Goal: Task Accomplishment & Management: Use online tool/utility

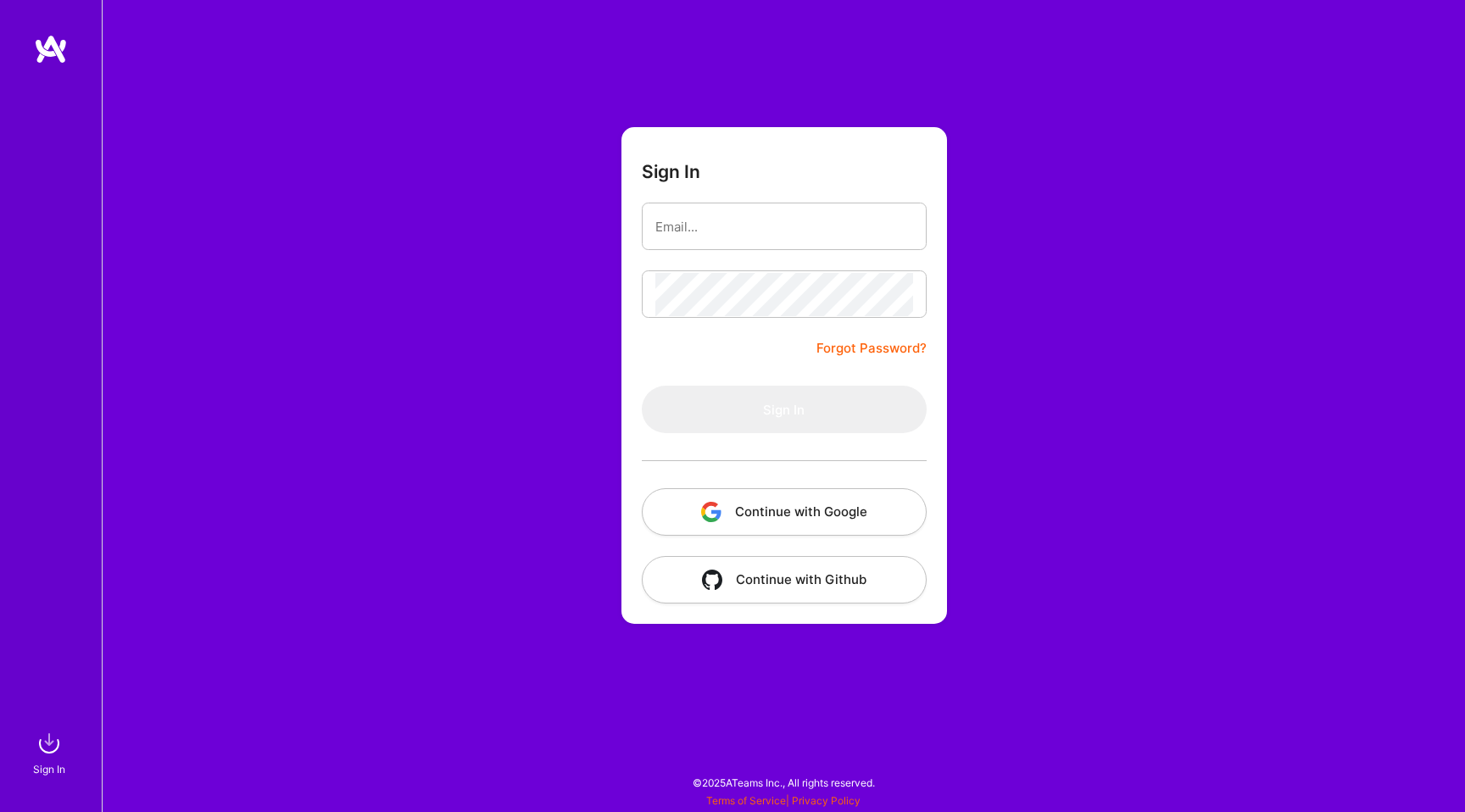
click at [684, 262] on form "Sign In Forgot Password? Sign In Continue with Google Continue with Github" at bounding box center [784, 375] width 326 height 497
click at [684, 227] on input "email" at bounding box center [783, 227] width 257 height 44
type input "[EMAIL_ADDRESS][DOMAIN_NAME]"
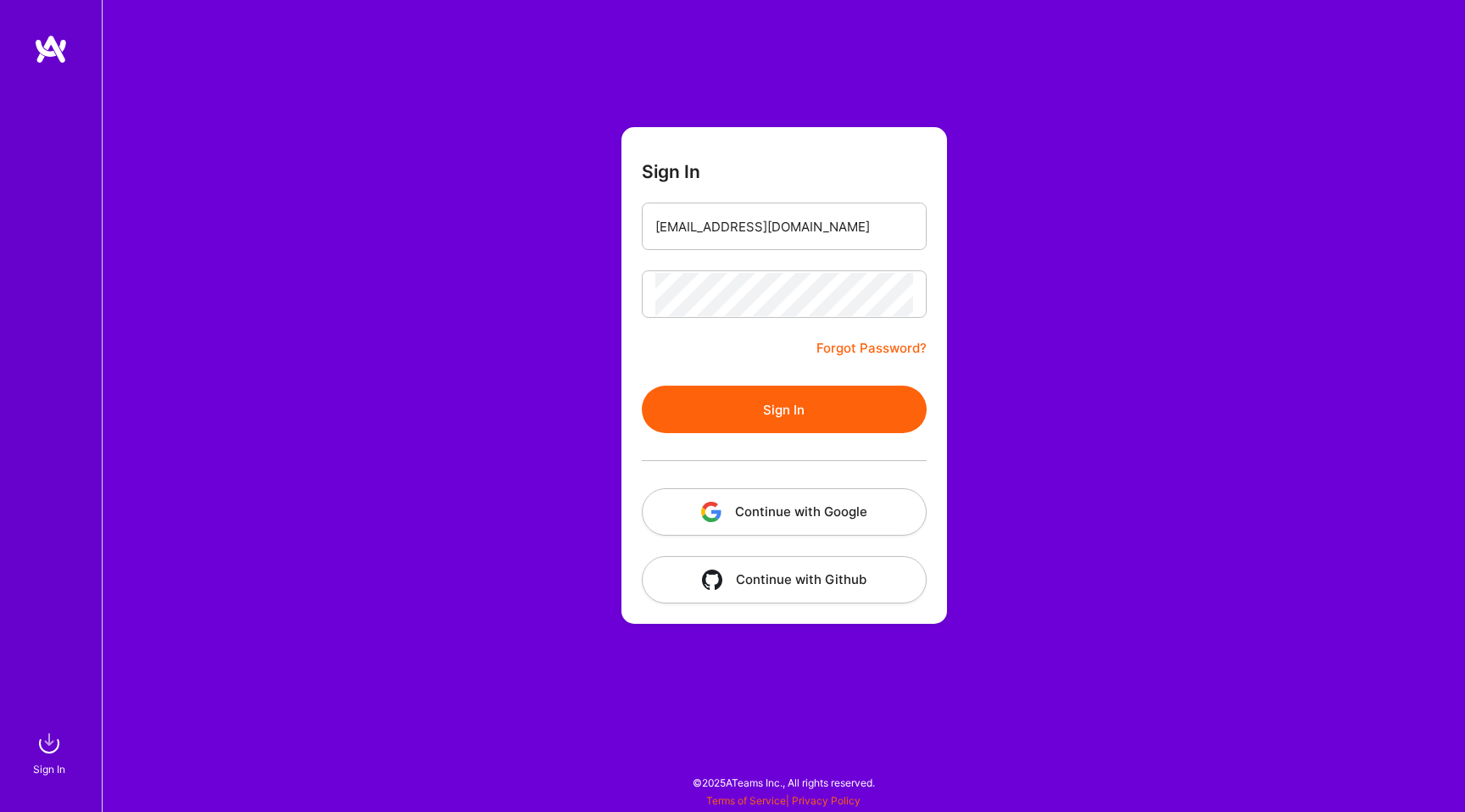
click at [825, 410] on button "Sign In" at bounding box center [784, 409] width 285 height 48
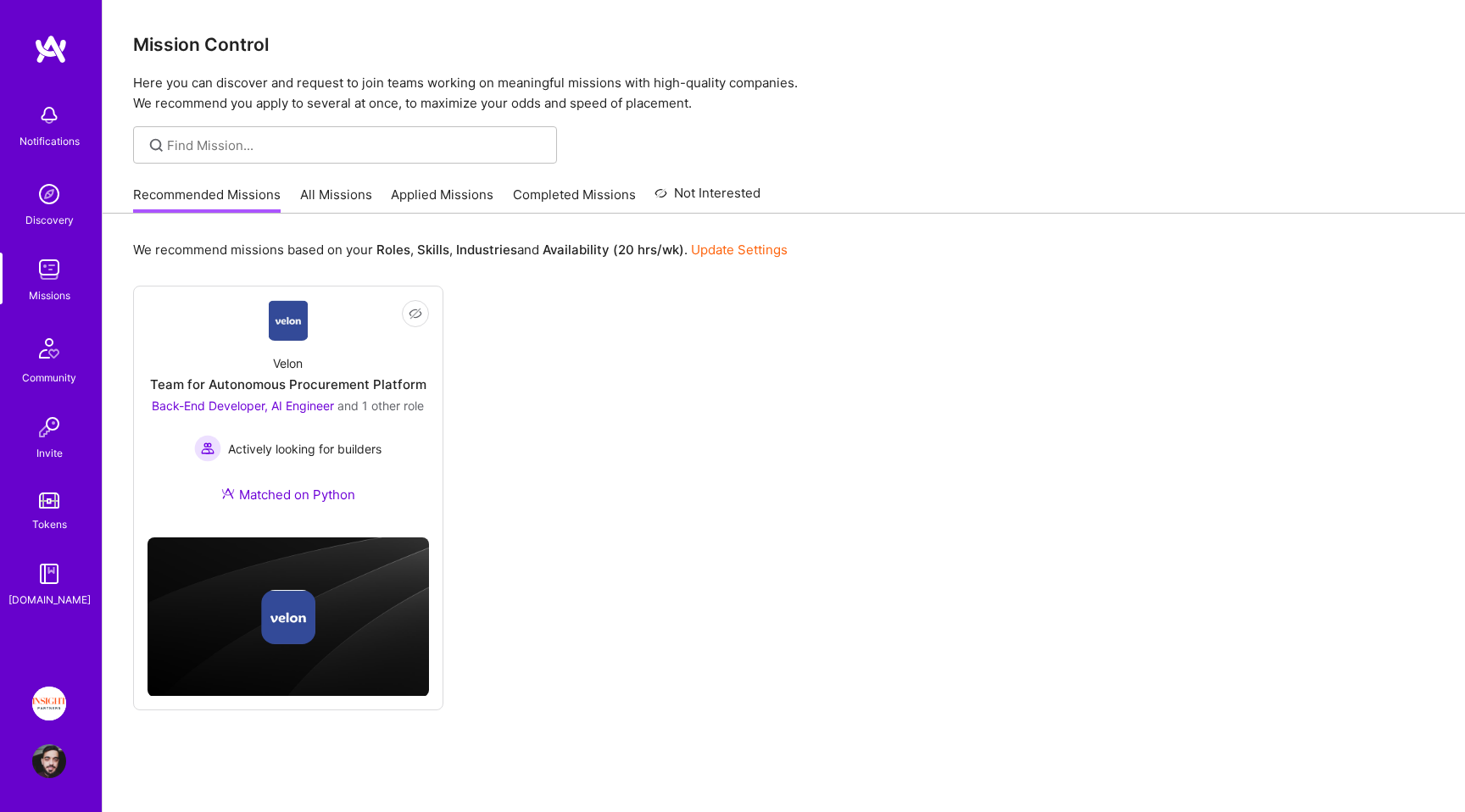
click at [449, 166] on div "Mission Control Here you can discover and request to join teams working on mean…" at bounding box center [783, 432] width 1362 height 863
click at [453, 195] on link "Applied Missions" at bounding box center [442, 199] width 103 height 28
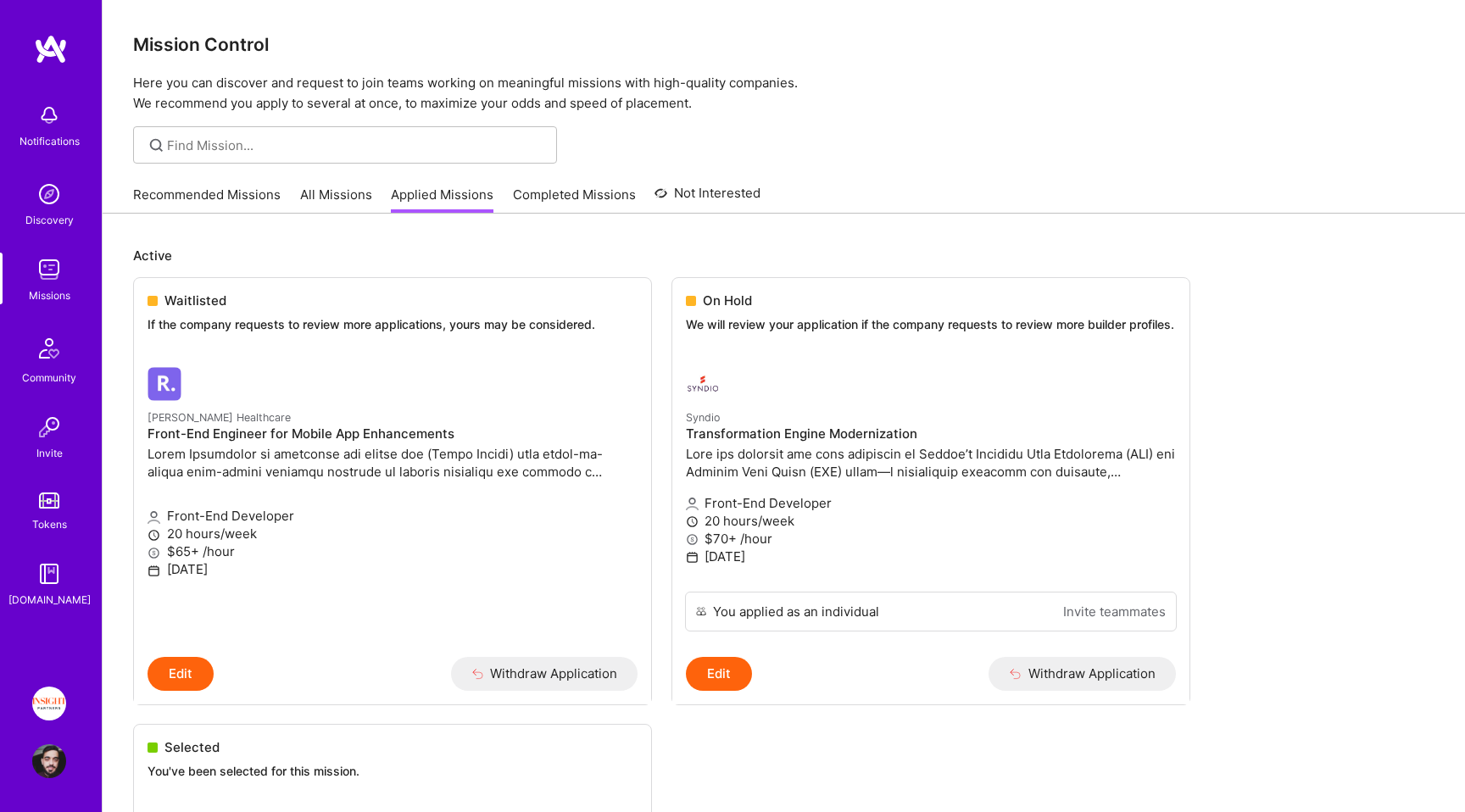
click at [320, 186] on link "All Missions" at bounding box center [336, 199] width 72 height 28
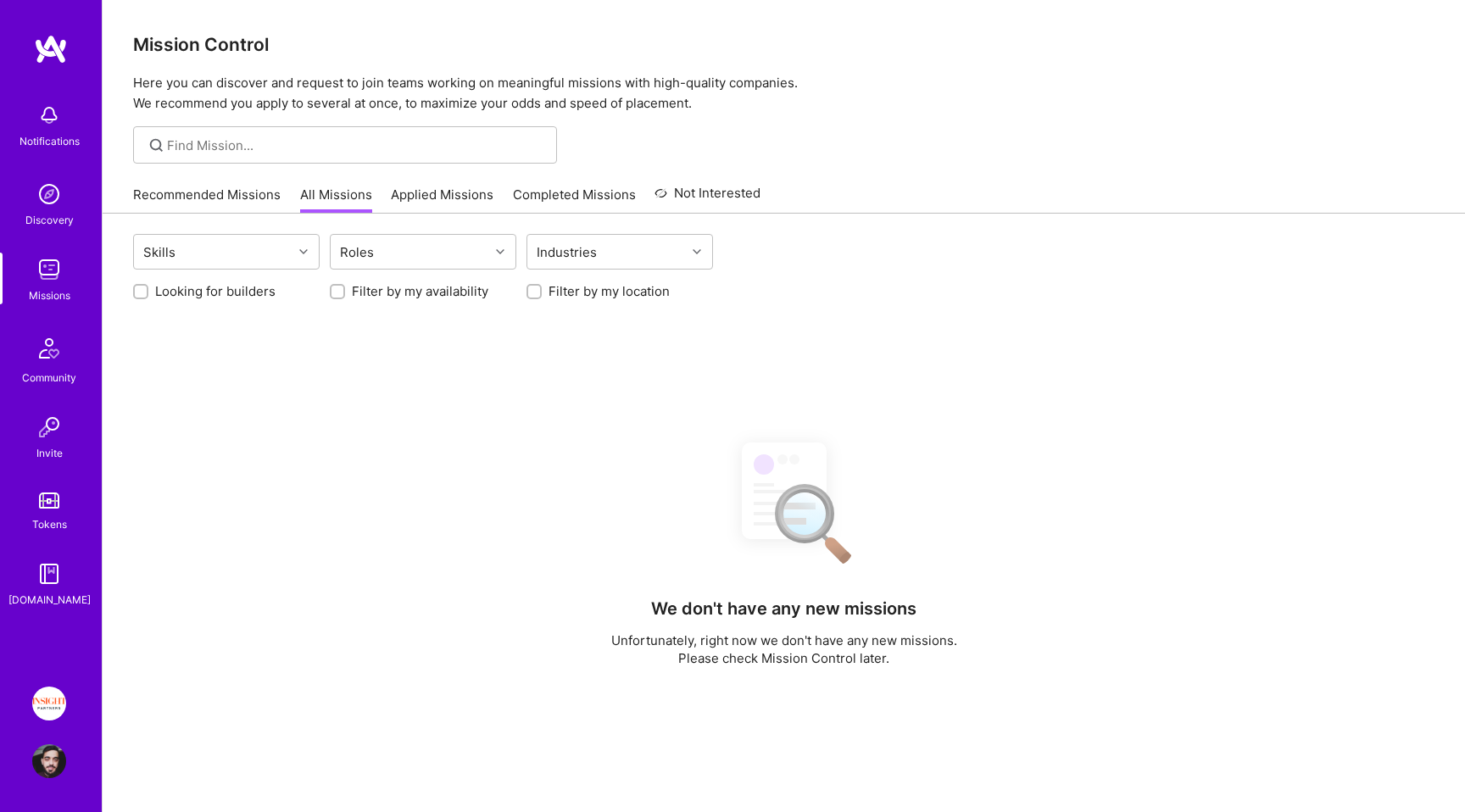
click at [226, 280] on div "Looking for builders Filter by my availability Filter by my location" at bounding box center [784, 286] width 1302 height 26
click at [232, 286] on label "Looking for builders" at bounding box center [215, 291] width 121 height 18
click at [149, 286] on input "Looking for builders" at bounding box center [143, 292] width 12 height 12
checkbox input "true"
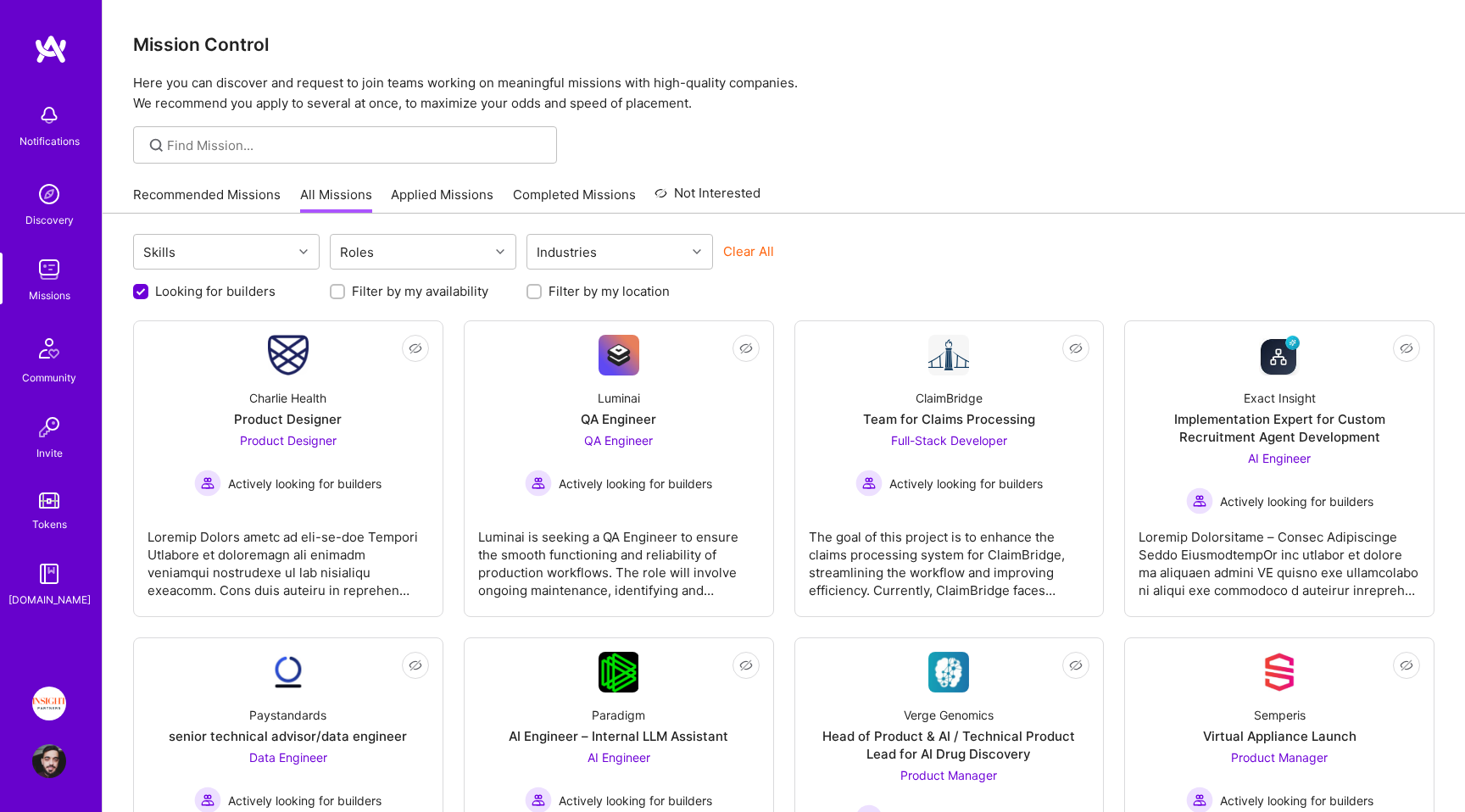
click at [600, 297] on label "Filter by my location" at bounding box center [610, 291] width 121 height 18
click at [542, 297] on input "Filter by my location" at bounding box center [536, 292] width 12 height 12
checkbox input "true"
